Goal: Check status: Check status

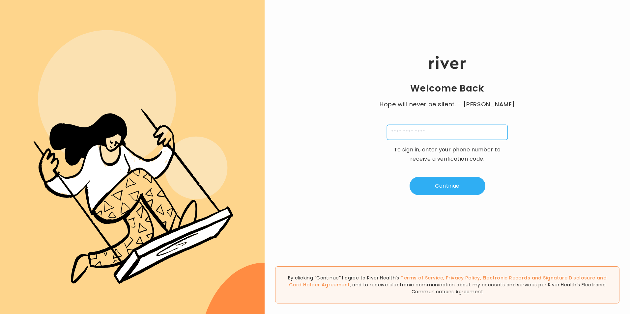
click at [418, 131] on input "tel" at bounding box center [447, 132] width 121 height 15
type input "**********"
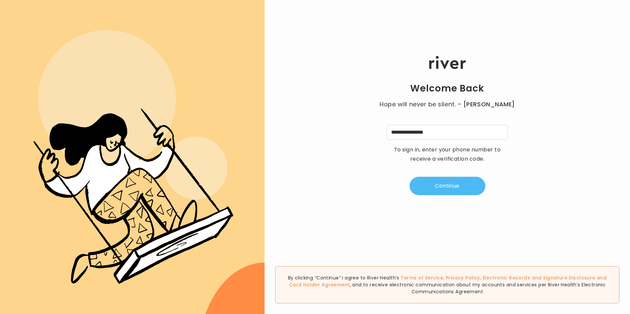
click at [445, 184] on button "Continue" at bounding box center [448, 186] width 76 height 18
type input "*"
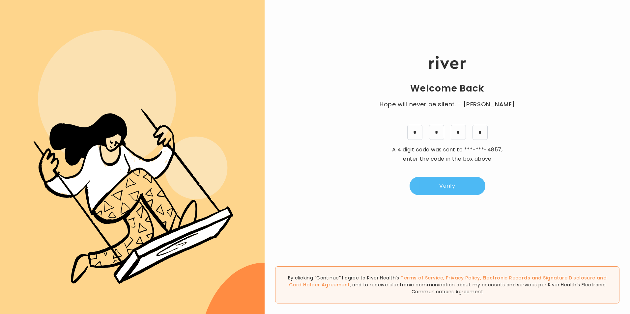
click at [454, 188] on button "Verify" at bounding box center [448, 186] width 76 height 18
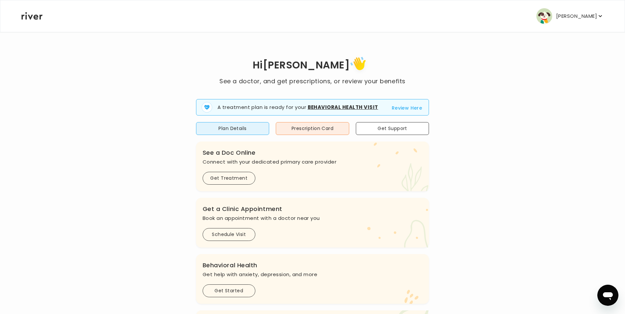
click at [401, 111] on button "Review Here" at bounding box center [407, 108] width 31 height 8
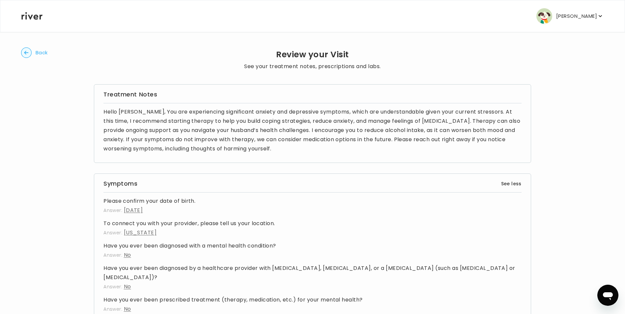
click at [22, 51] on circle "button" at bounding box center [26, 53] width 10 height 10
